Goal: Task Accomplishment & Management: Complete application form

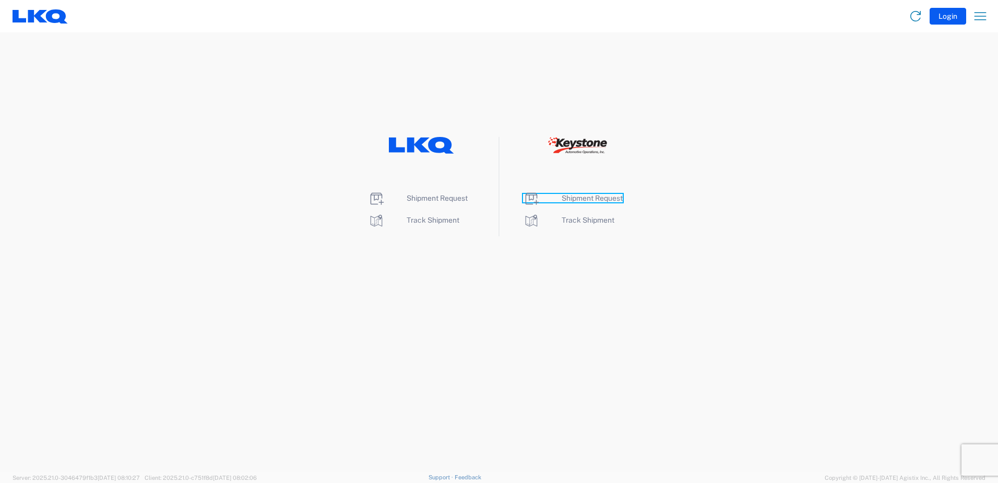
click at [594, 198] on span "Shipment Request" at bounding box center [592, 198] width 61 height 8
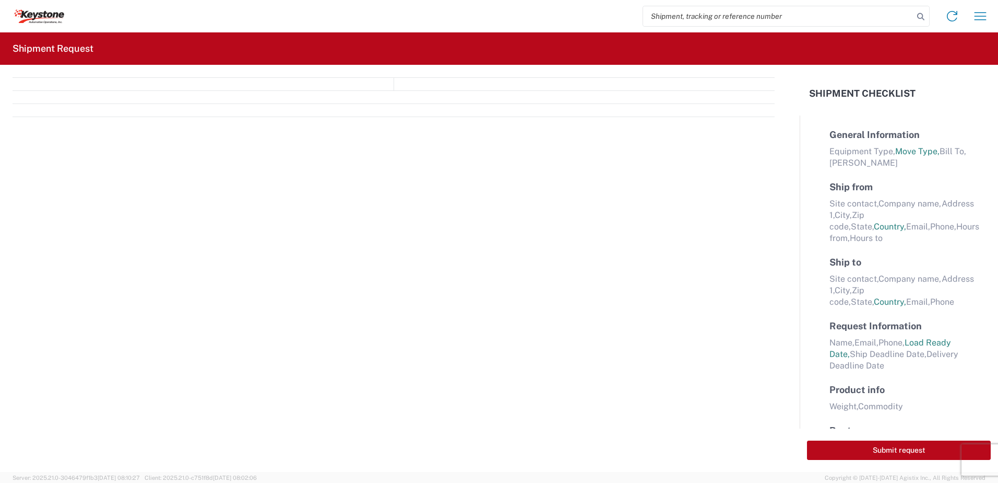
select select "LBS"
select select "IN"
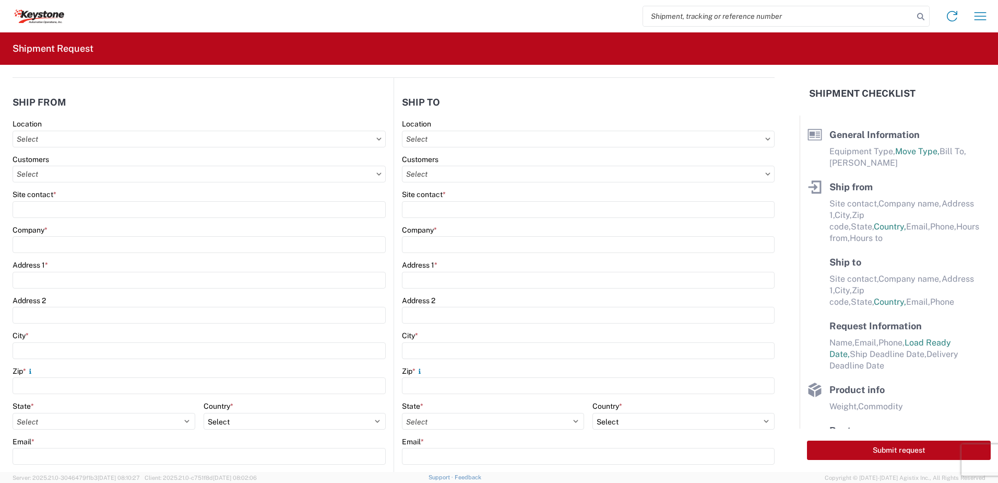
select select "FULL"
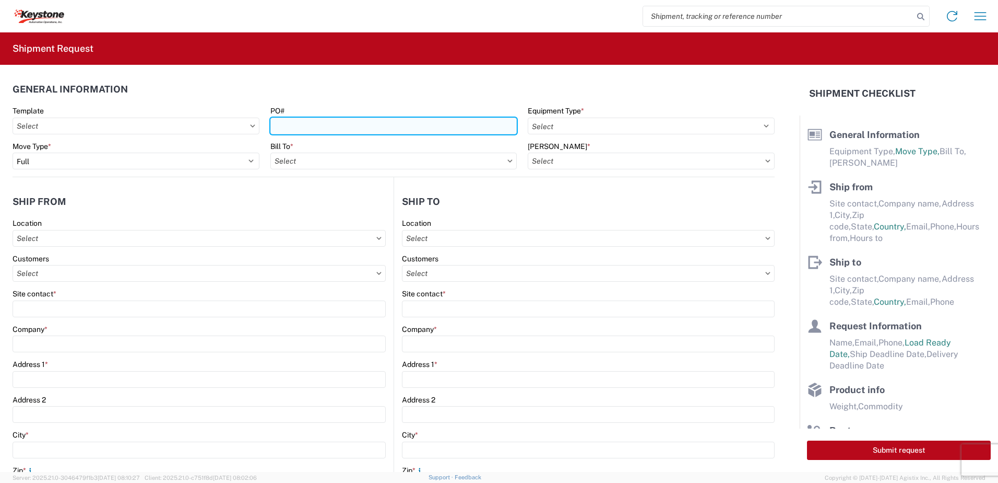
click at [285, 122] on input "PO#" at bounding box center [394, 125] width 247 height 17
type input "T"
type input "York [DATE]"
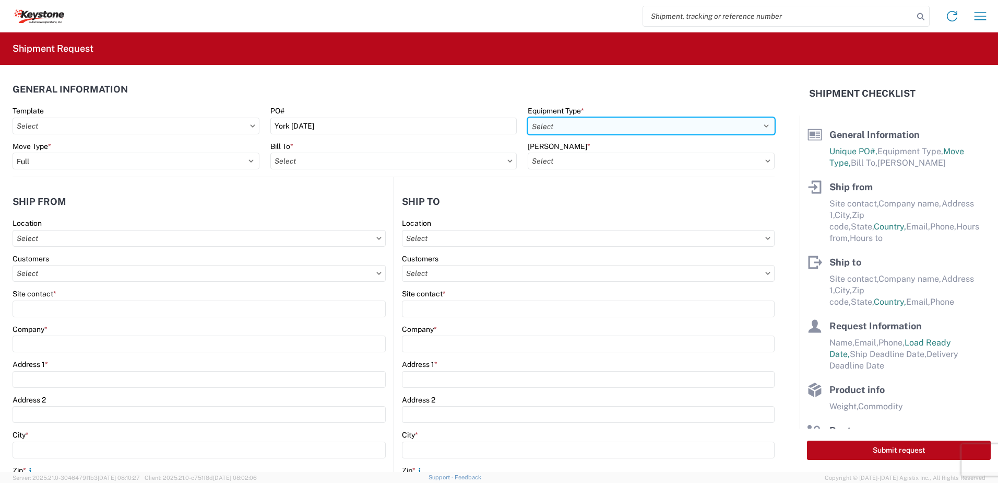
click at [549, 117] on select "Select 53’ Dry Van Flatbed Dropdeck (van) Lowboy (flatbed) Rail" at bounding box center [651, 125] width 247 height 17
select select "STDV"
click at [528, 117] on select "Select 53’ Dry Van Flatbed Dropdeck (van) Lowboy (flatbed) Rail" at bounding box center [651, 125] width 247 height 17
click at [394, 160] on input "text" at bounding box center [394, 160] width 247 height 17
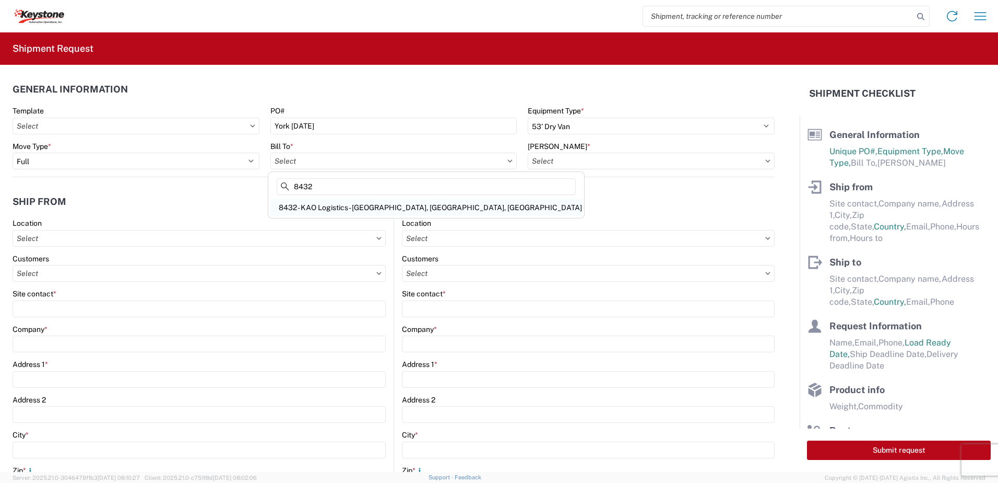
type input "8432"
click at [368, 207] on div "8432 - KAO Logistics - Fleet, Exeter, PA" at bounding box center [427, 207] width 312 height 17
type input "8432 - KAO Logistics - Fleet, Exeter, PA"
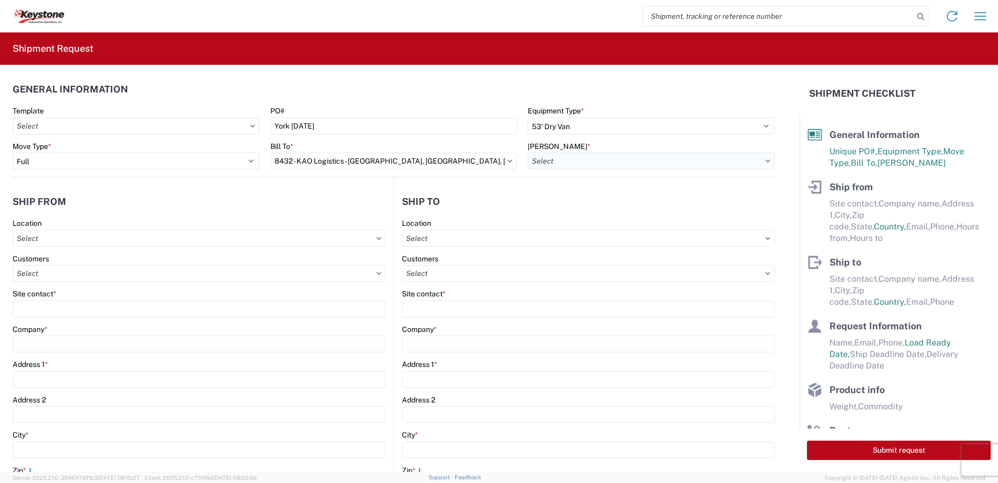
click at [565, 159] on input "text" at bounding box center [651, 160] width 247 height 17
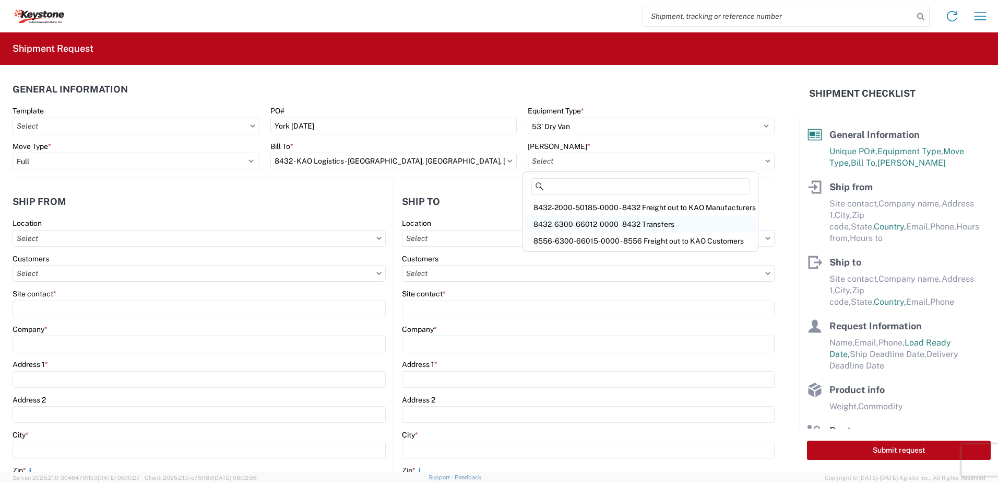
click at [599, 224] on div "8432-6300-66012-0000 - 8432 Transfers" at bounding box center [640, 224] width 231 height 17
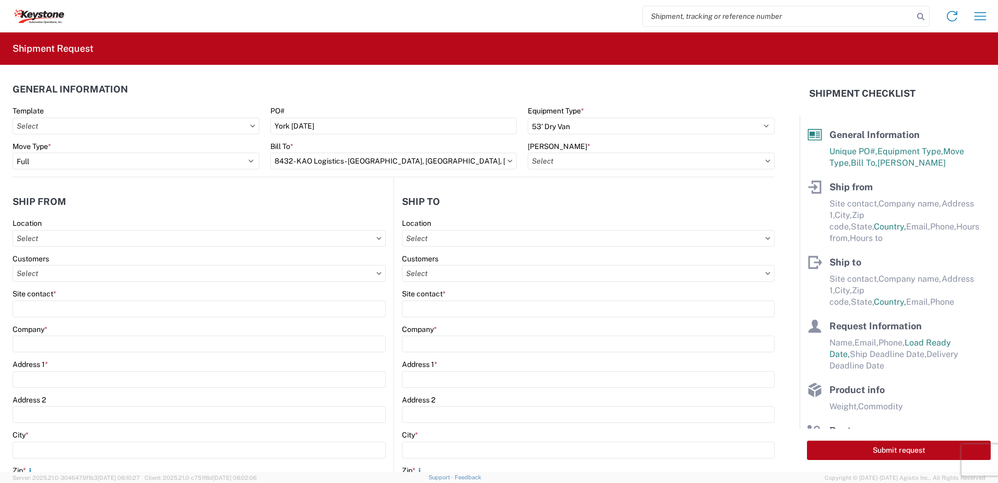
type input "8432-6300-66012-0000 - 8432 Transfers, 8432-6300-66012-0000 - 8432 Transfers"
click at [74, 240] on input "text" at bounding box center [199, 238] width 373 height 17
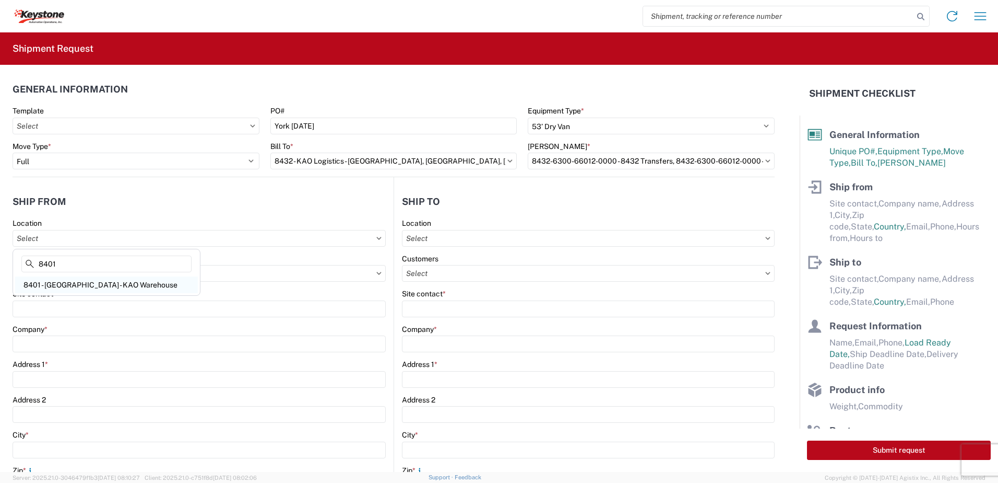
type input "8401"
click at [73, 288] on div "8401 - Exeter - KAO Warehouse" at bounding box center [106, 284] width 183 height 17
type input "8401 - Exeter - KAO Warehouse"
type input "KAO"
type input "68 Slocum Ave"
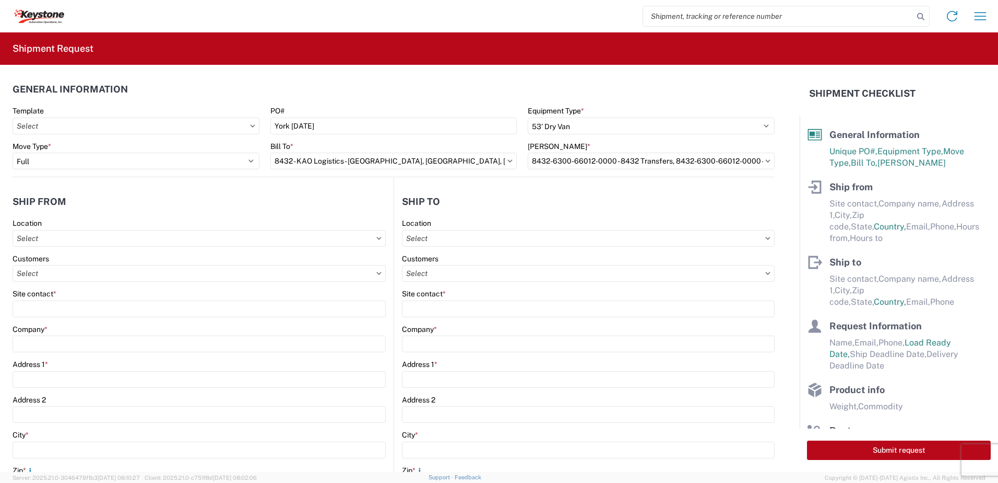
type input "Exeter"
type input "18643"
select select "PA"
select select "US"
type input "07:00"
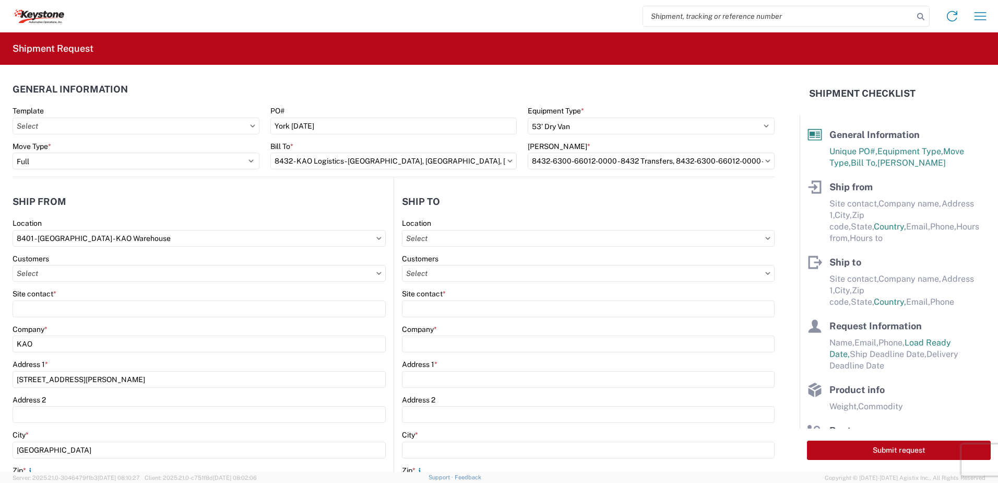
type input "17:00"
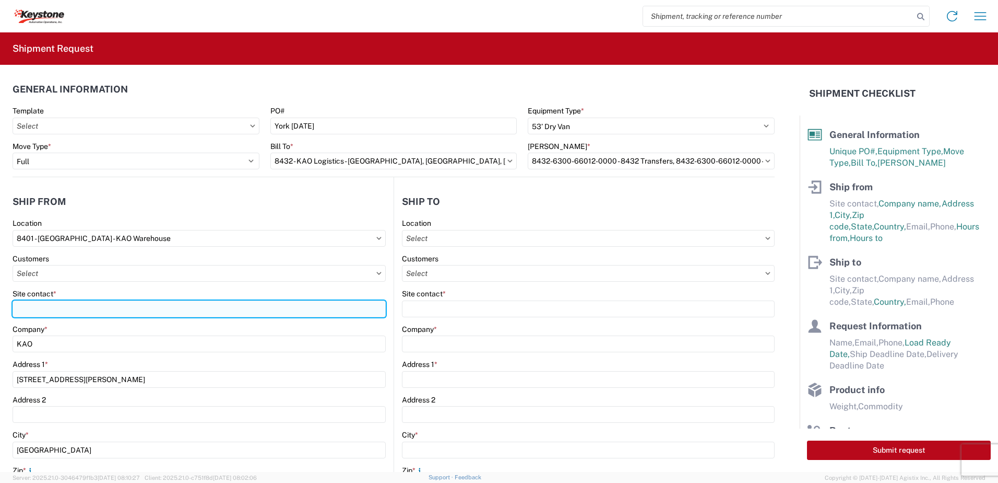
click at [30, 309] on input "Site contact *" at bounding box center [199, 308] width 373 height 17
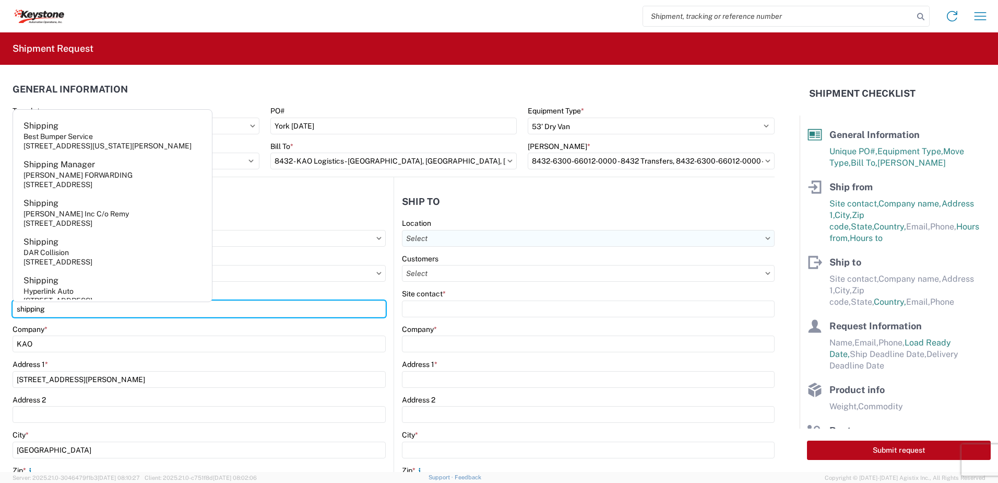
type input "shipping"
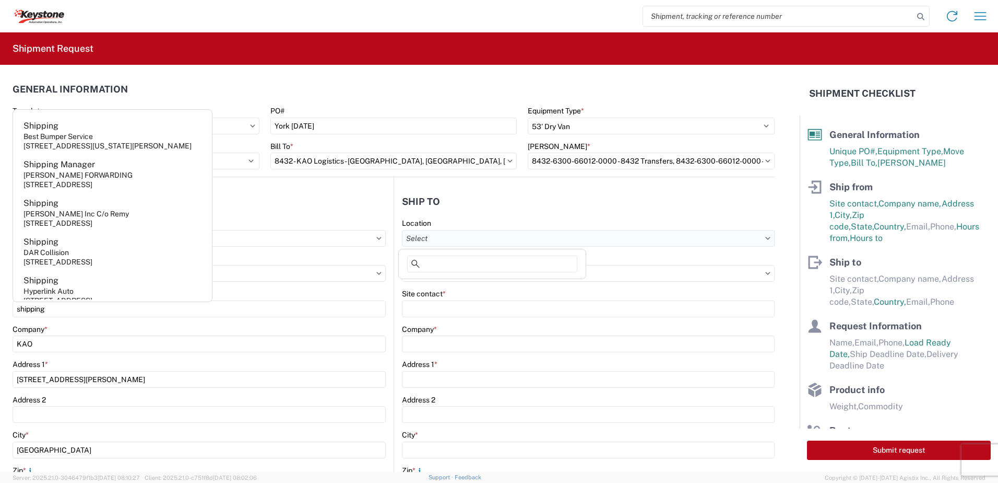
click at [434, 239] on input "text" at bounding box center [588, 238] width 373 height 17
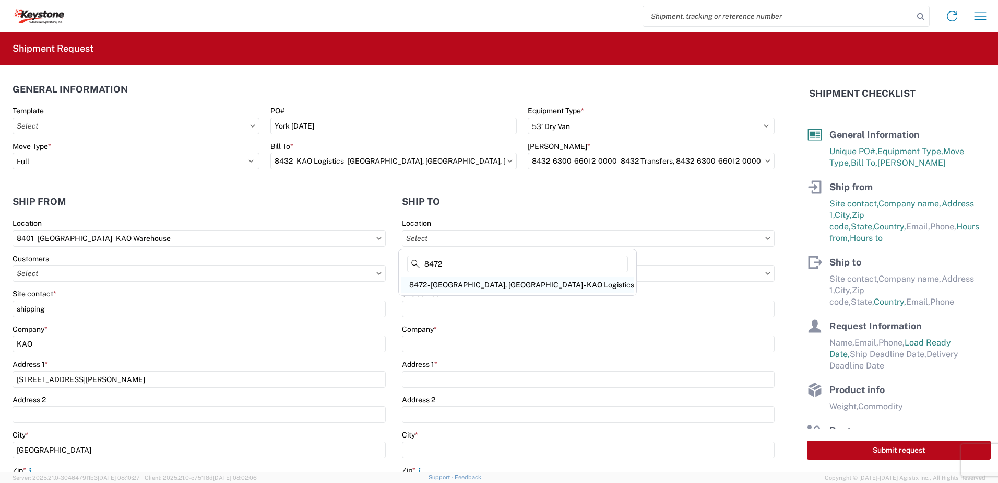
type input "8472"
click at [468, 287] on div "8472 - York, PA - KAO Logistics" at bounding box center [517, 284] width 233 height 17
type input "8472 - York, PA - KAO Logistics"
type input "KAO"
type input "275A Cross Farm Ln"
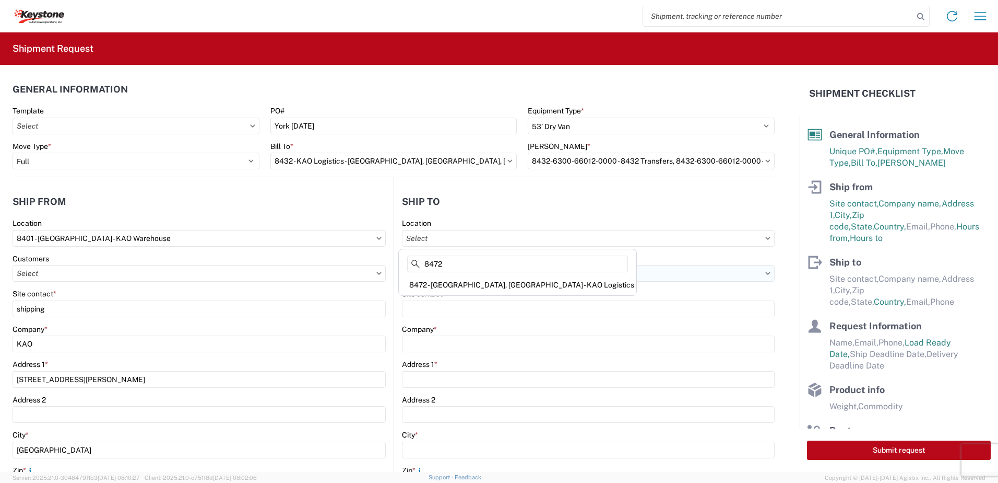
type input "York"
type input "17406"
select select "US"
type input "07:00"
type input "17:00"
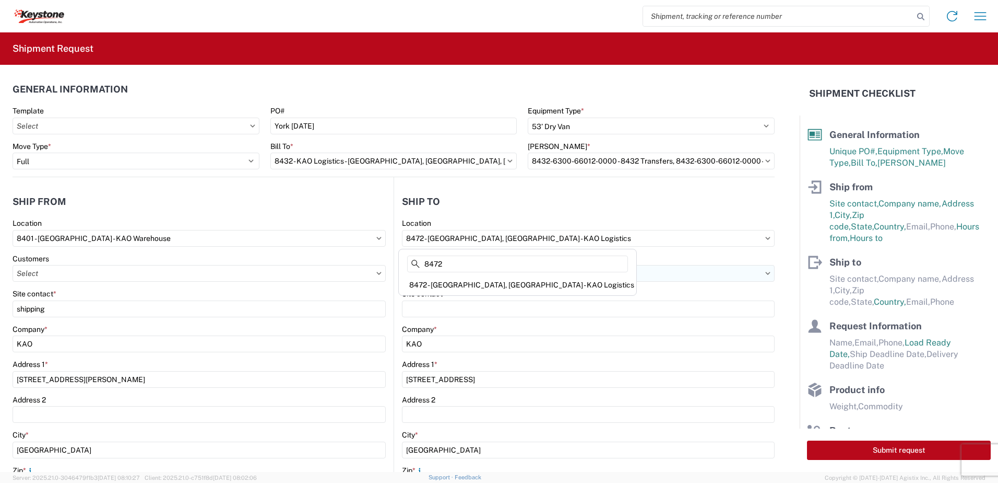
select select
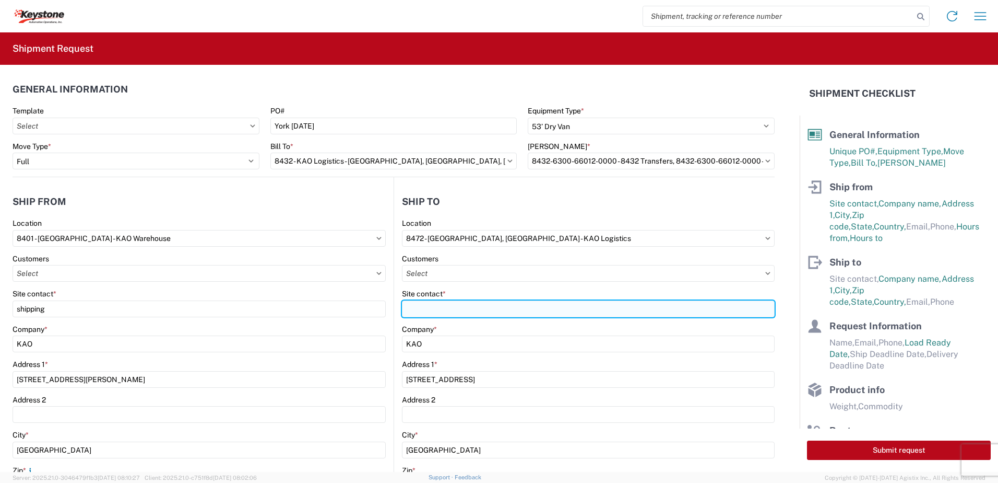
click at [430, 305] on input "Site contact *" at bounding box center [588, 308] width 373 height 17
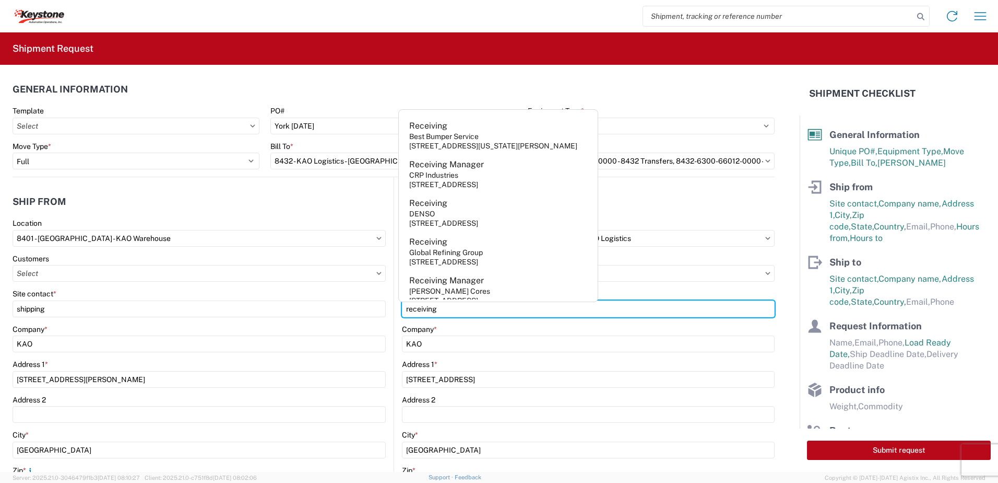
type input "receiving"
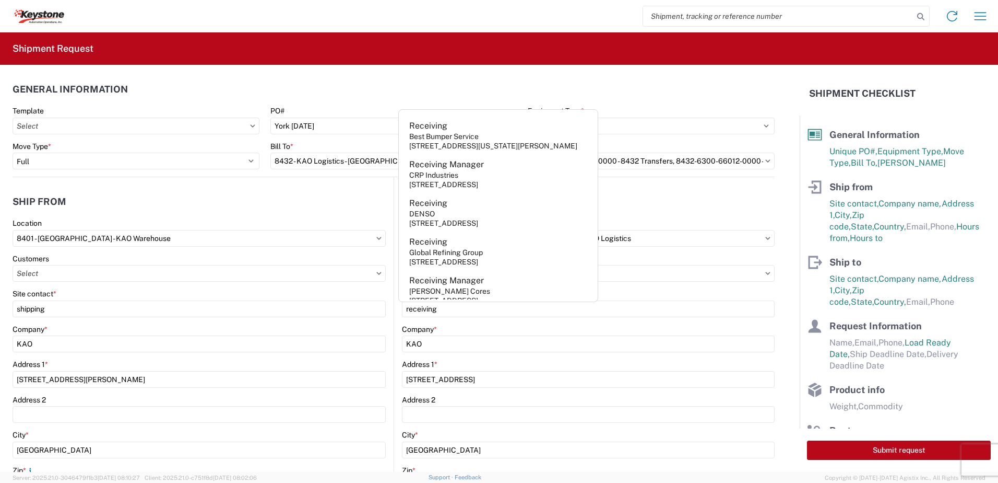
click at [685, 196] on header "Ship to" at bounding box center [584, 201] width 381 height 23
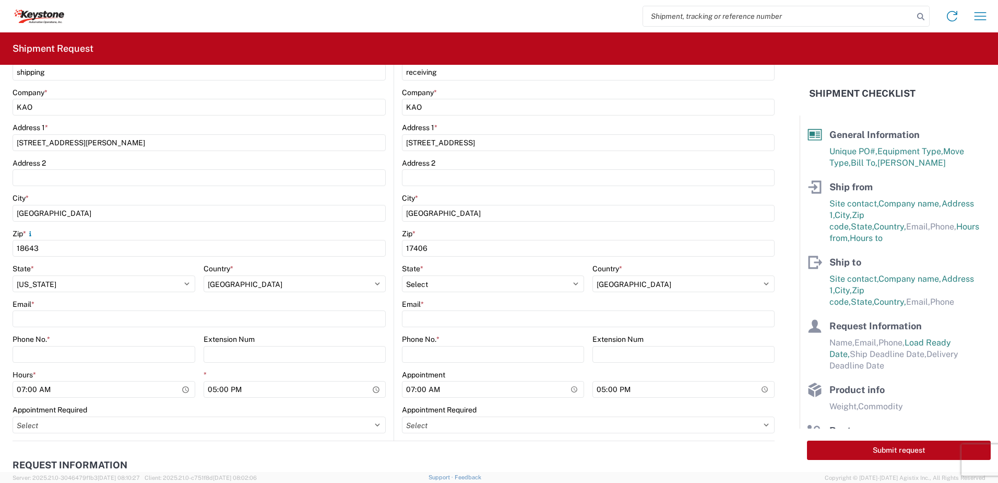
scroll to position [261, 0]
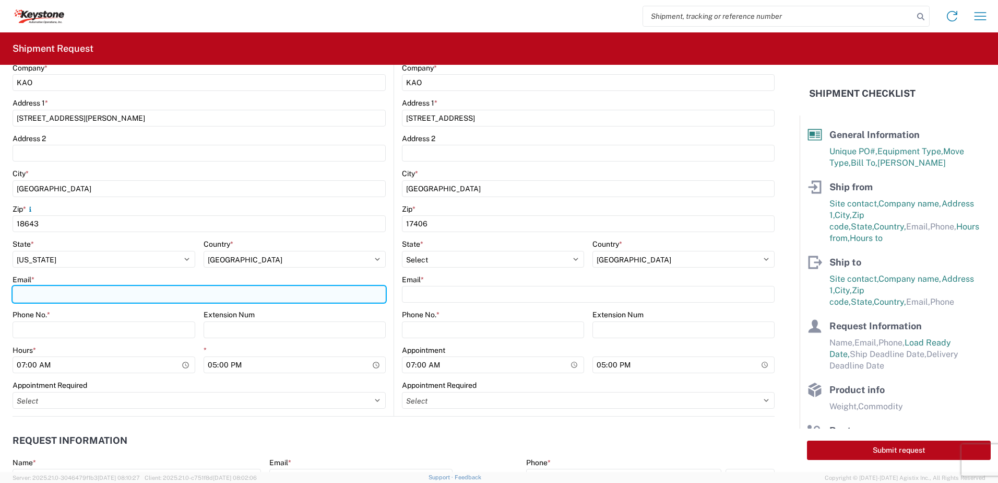
click at [44, 287] on input "Email *" at bounding box center [199, 294] width 373 height 17
type input "ptsweder@lkqcorp.com"
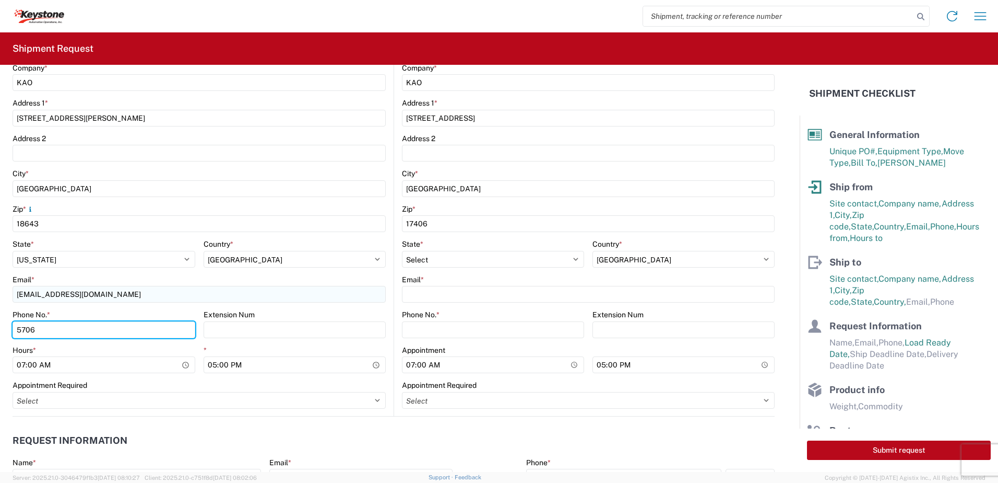
type input "5706554514"
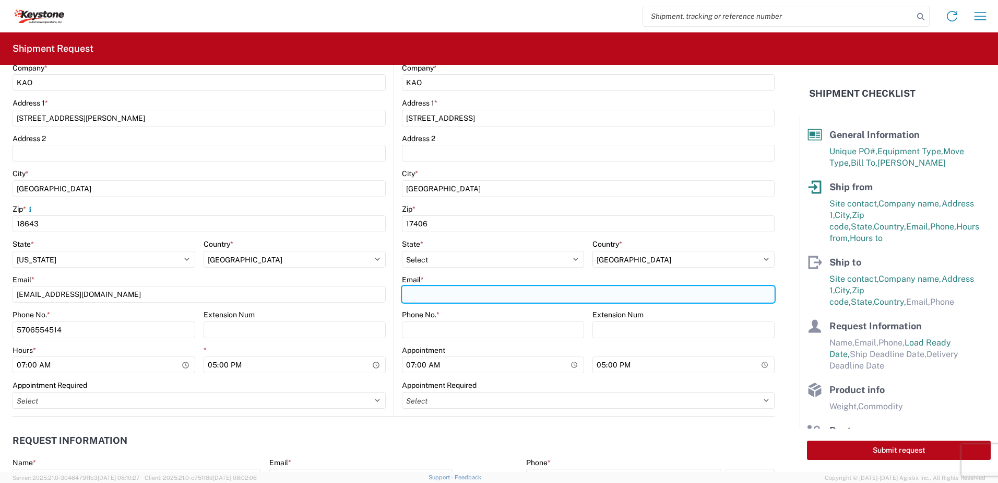
click at [442, 299] on input "Email *" at bounding box center [588, 294] width 373 height 17
type input "ptsweder@lkqcorp.com"
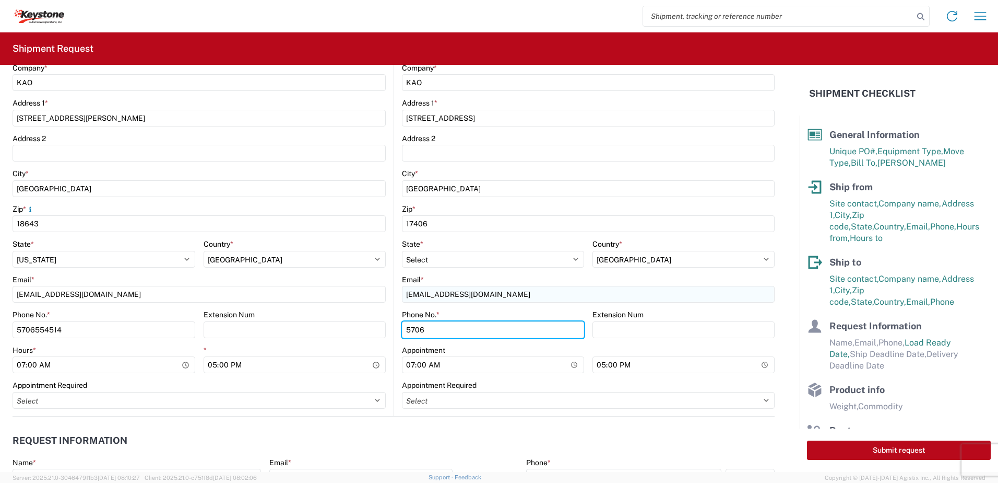
type input "5706554514"
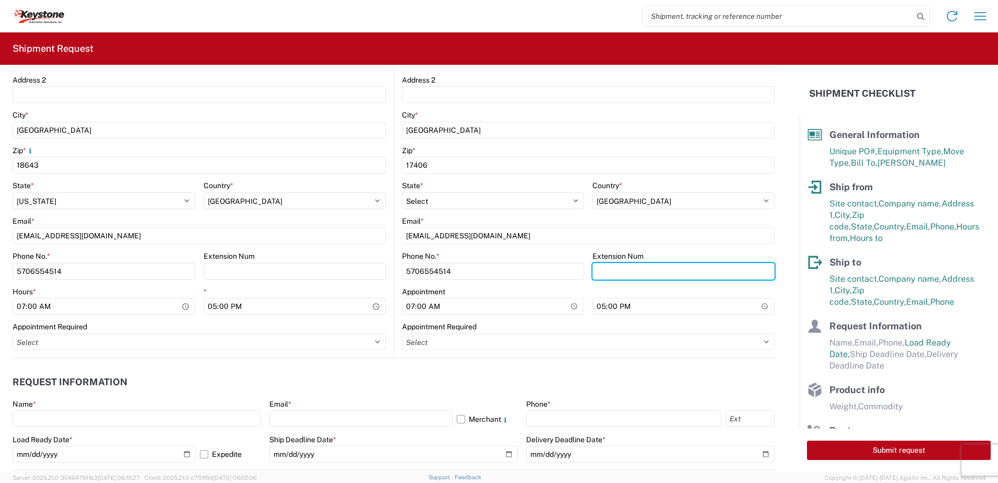
scroll to position [418, 0]
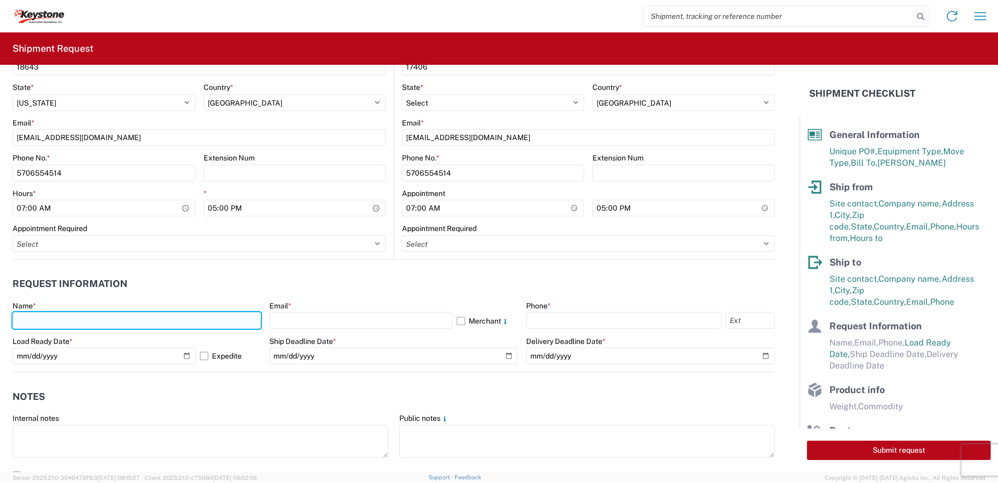
click at [65, 317] on input "text" at bounding box center [137, 320] width 249 height 17
type input "Paul Sweder"
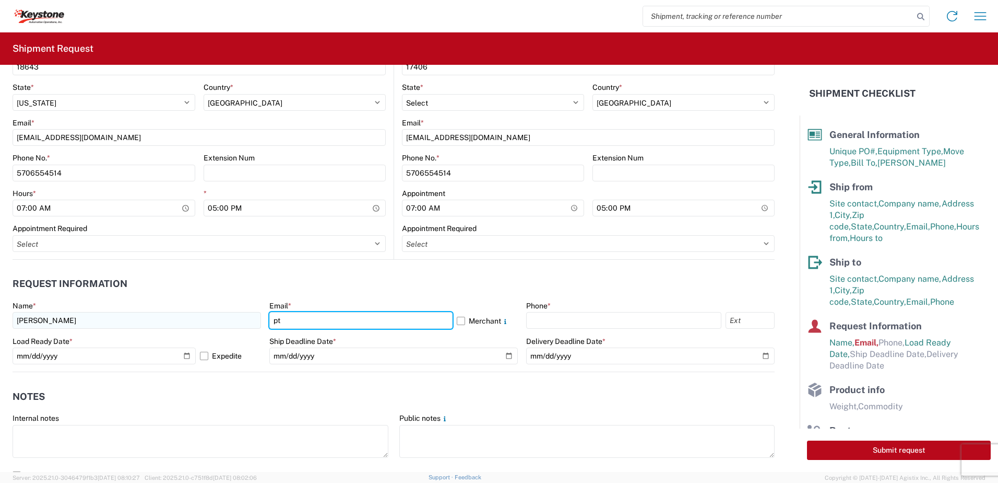
type input "ptsweder@lkqcorp.com"
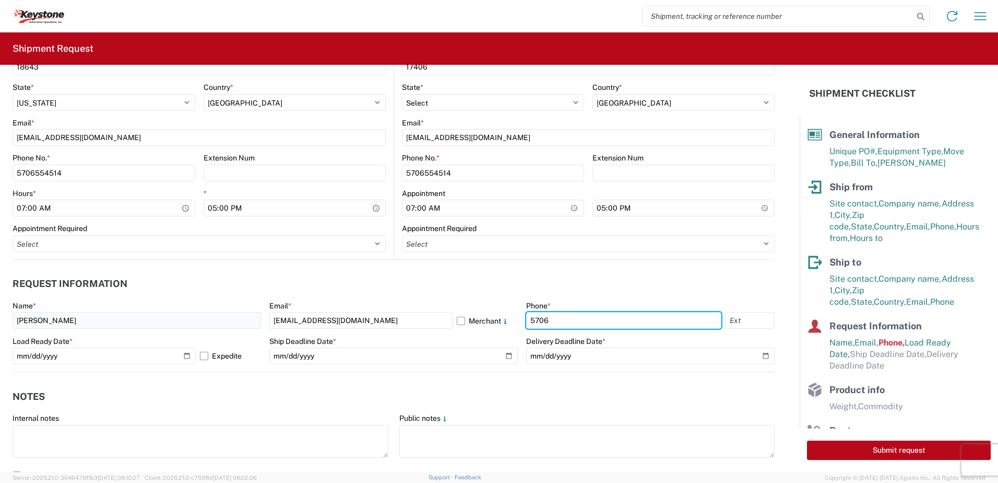
type input "5706554514"
click at [201, 358] on label "Expedite" at bounding box center [230, 355] width 61 height 17
click at [0, 0] on input "Expedite" at bounding box center [0, 0] width 0 height 0
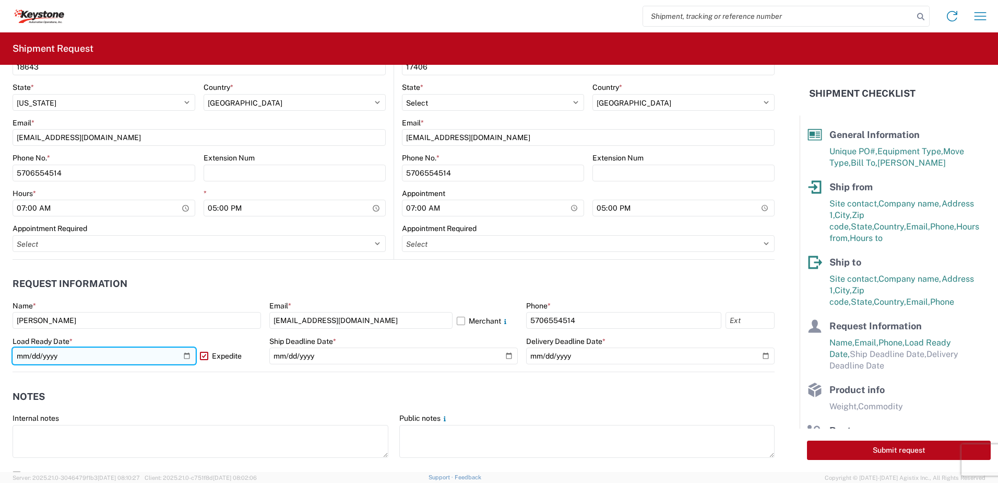
click at [184, 356] on input "2025-10-14" at bounding box center [104, 355] width 183 height 17
type input "2025-10-13"
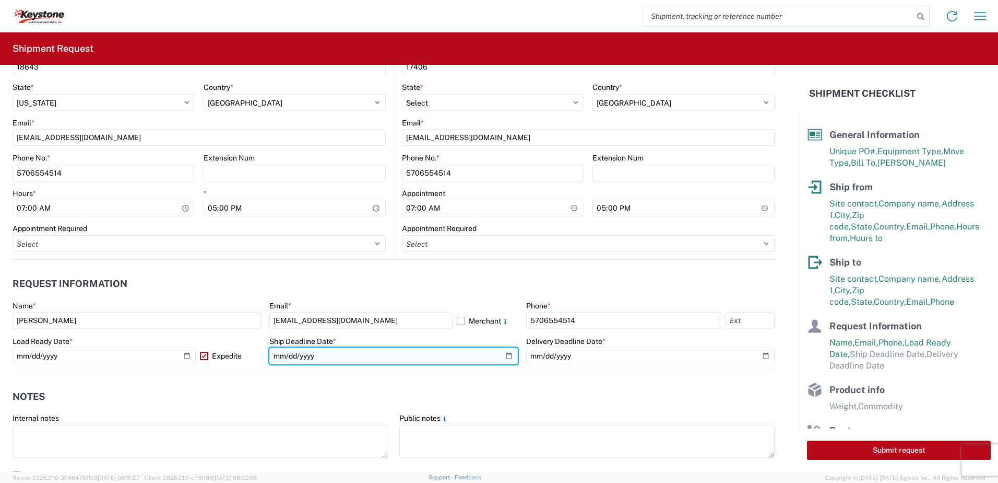
click at [501, 357] on input "date" at bounding box center [393, 355] width 249 height 17
type input "2025-10-13"
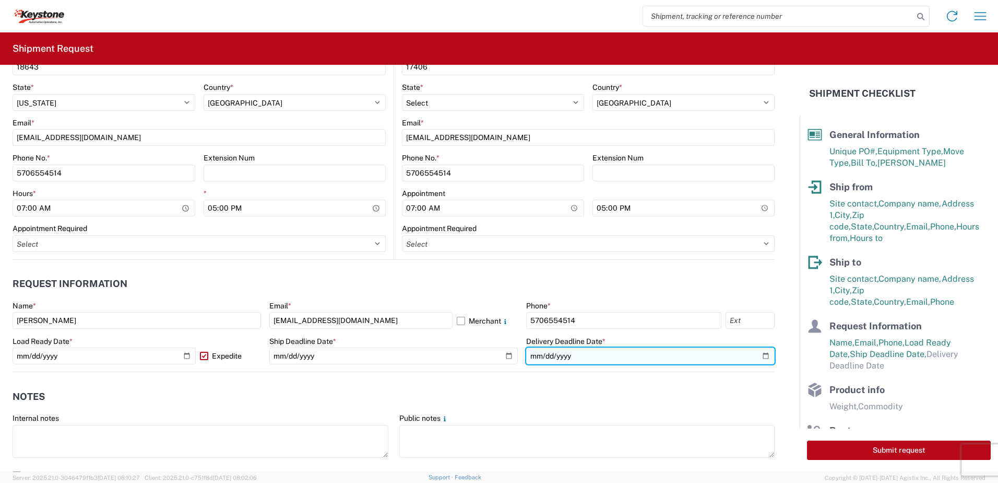
click at [761, 358] on input "date" at bounding box center [650, 355] width 249 height 17
type input "2025-10-13"
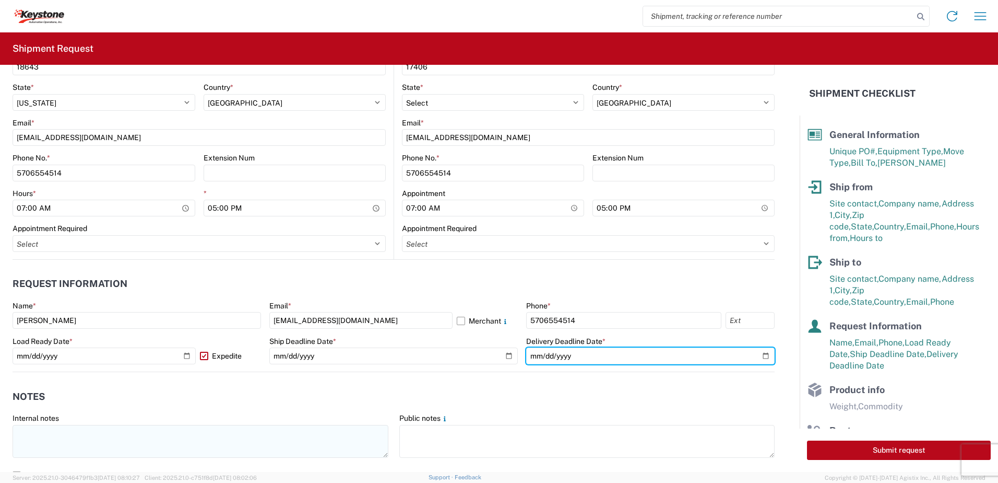
scroll to position [679, 0]
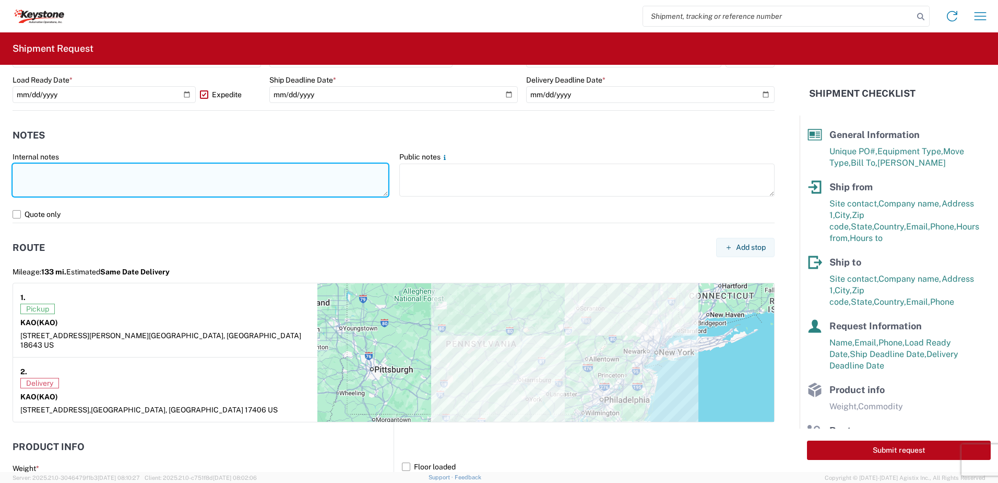
click at [48, 169] on textarea at bounding box center [201, 179] width 376 height 33
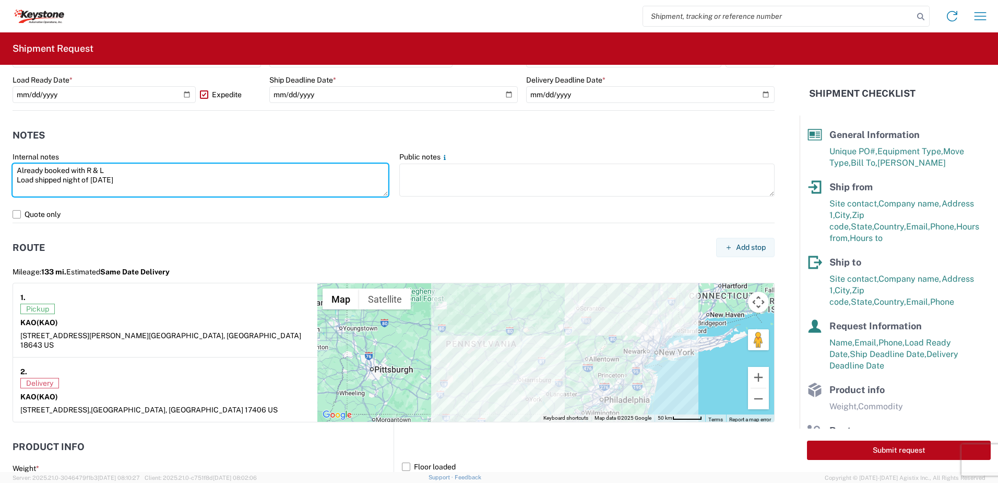
type textarea "Already booked with R & L Load shipped night of 10-12-25"
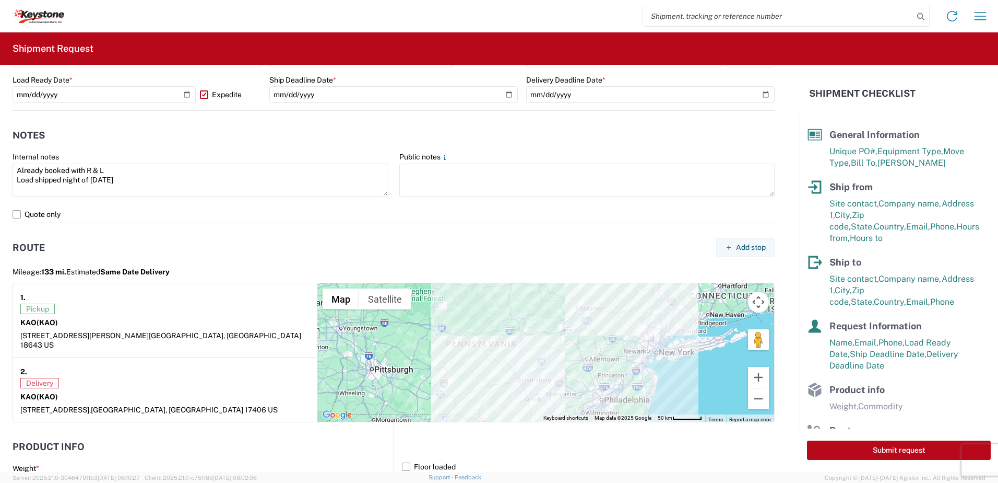
click at [172, 364] on div "2." at bounding box center [165, 370] width 290 height 13
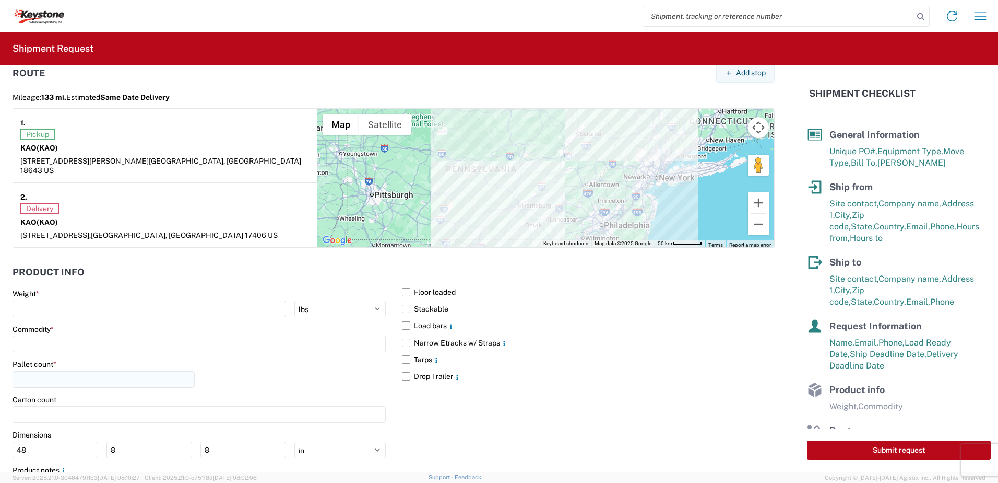
scroll to position [908, 0]
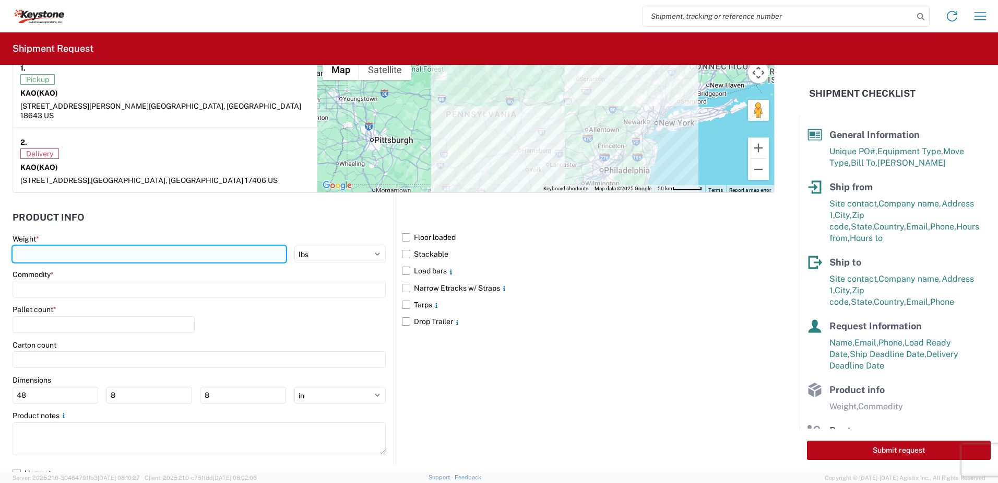
click at [58, 245] on input "number" at bounding box center [150, 253] width 274 height 17
type input "28000"
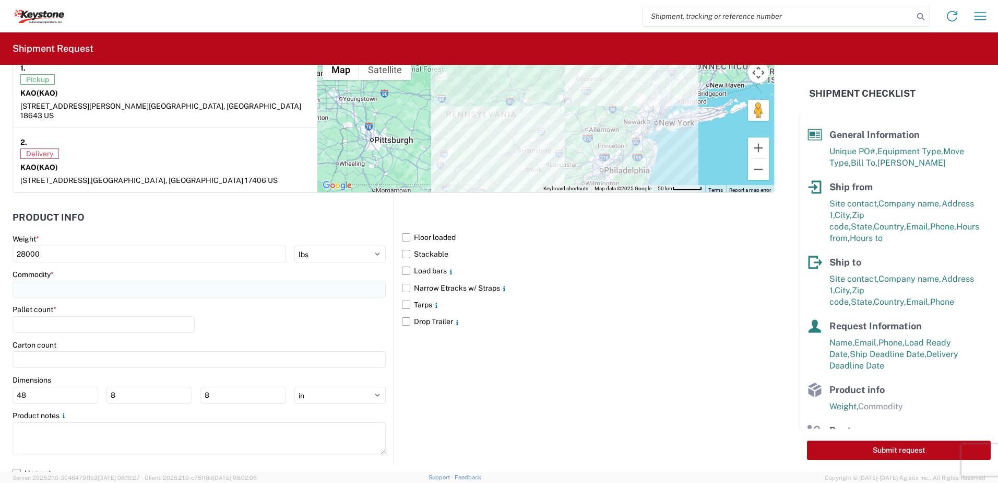
click at [44, 283] on input at bounding box center [199, 288] width 373 height 17
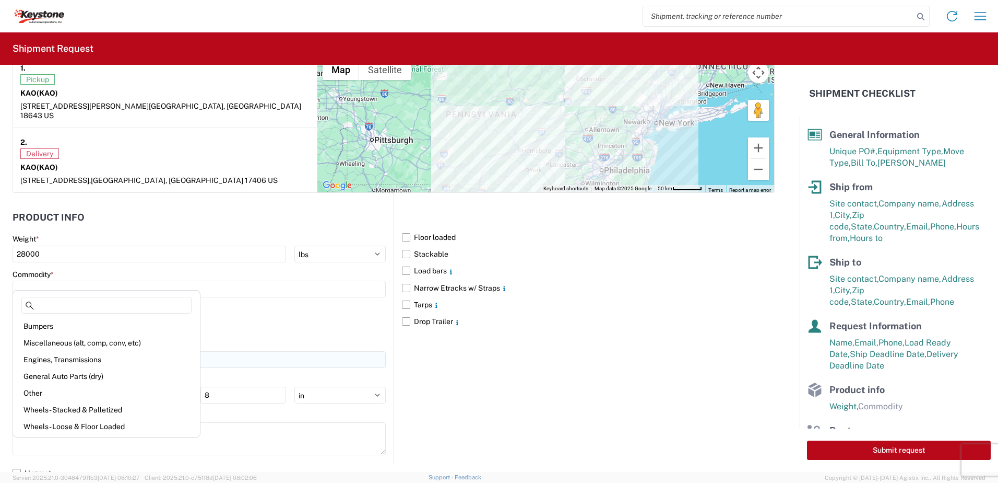
drag, startPoint x: 73, startPoint y: 377, endPoint x: 74, endPoint y: 343, distance: 33.9
click at [74, 377] on div "General Auto Parts (dry)" at bounding box center [106, 376] width 183 height 17
type input "General Auto Parts (dry)"
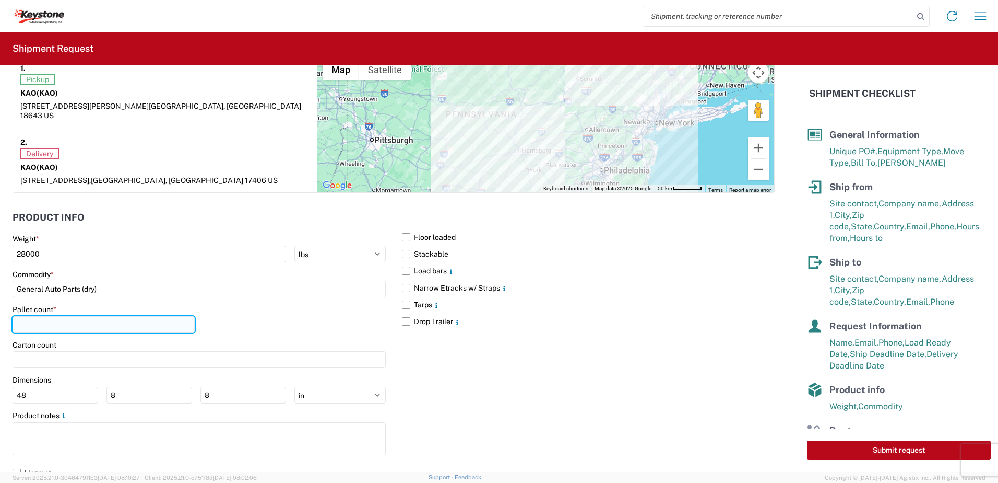
click at [69, 322] on input "number" at bounding box center [104, 324] width 182 height 17
type input "22"
click at [304, 309] on div "Pallet count * 22" at bounding box center [199, 322] width 373 height 36
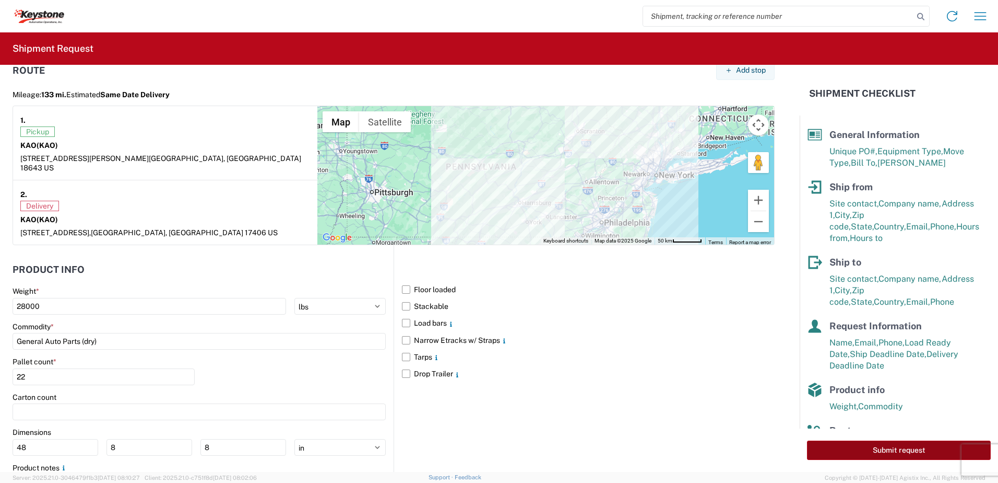
click at [900, 446] on button "Submit request" at bounding box center [899, 449] width 184 height 19
